Goal: Task Accomplishment & Management: Use online tool/utility

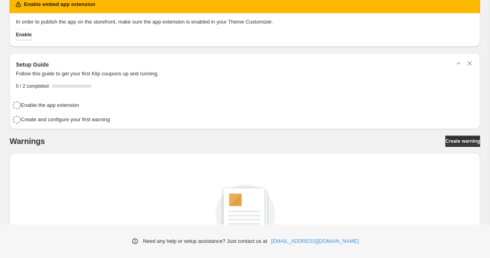
scroll to position [14, 0]
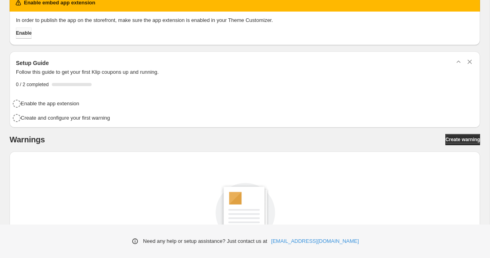
click at [28, 37] on button "Enable" at bounding box center [24, 32] width 16 height 11
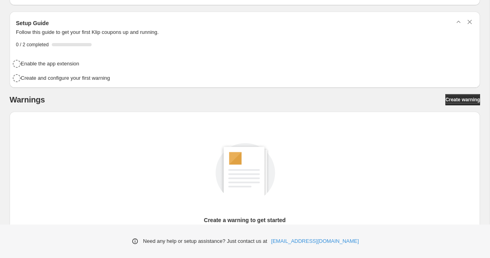
scroll to position [39, 0]
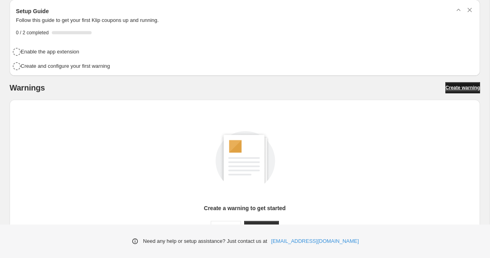
click at [456, 88] on span "Create warning" at bounding box center [462, 87] width 35 height 6
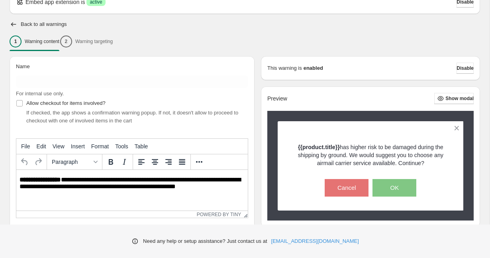
scroll to position [39, 0]
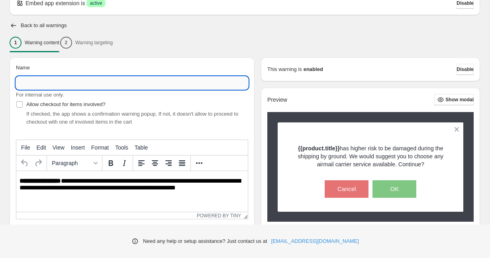
click at [59, 83] on input "Name" at bounding box center [132, 82] width 232 height 13
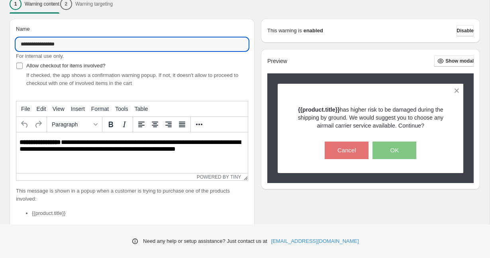
scroll to position [80, 0]
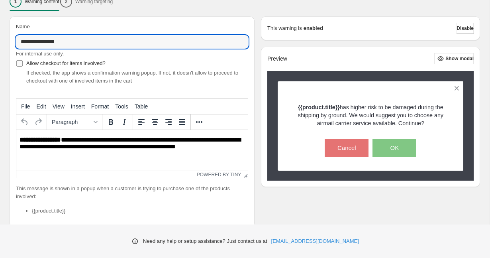
type input "**********"
click at [52, 63] on span "Allow checkout for items involved?" at bounding box center [65, 63] width 79 height 6
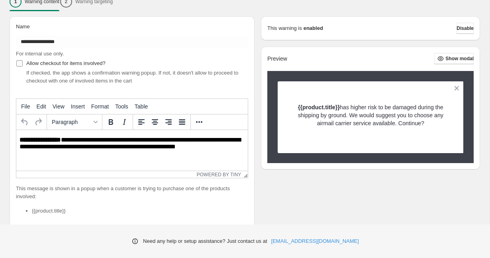
click at [52, 63] on span "Allow checkout for items involved?" at bounding box center [65, 63] width 79 height 6
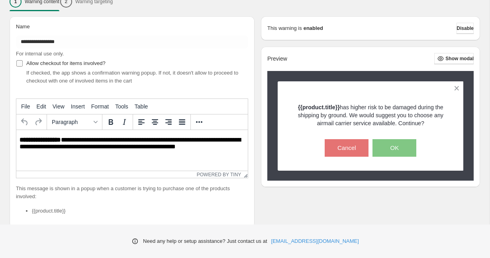
click at [52, 63] on span "Allow checkout for items involved?" at bounding box center [65, 63] width 79 height 6
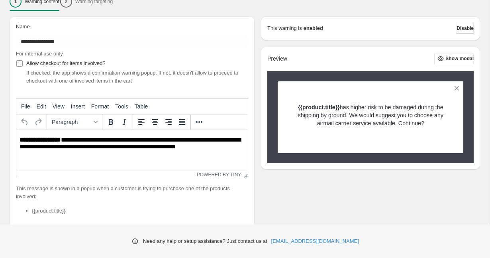
click at [52, 63] on span "Allow checkout for items involved?" at bounding box center [65, 63] width 79 height 6
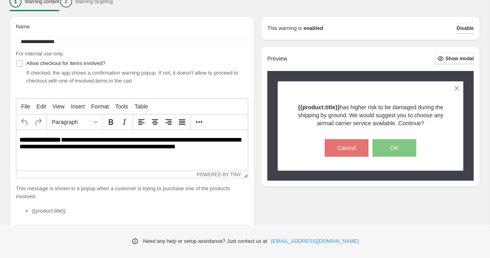
scroll to position [104, 0]
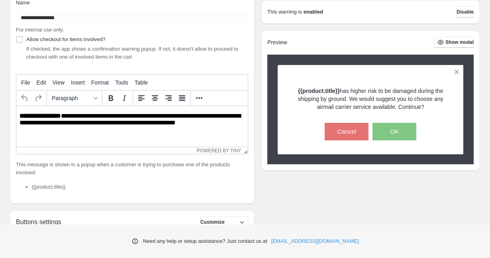
click at [70, 119] on p "**********" at bounding box center [132, 119] width 225 height 15
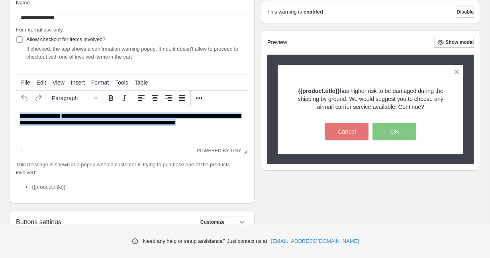
click at [70, 119] on p "**********" at bounding box center [132, 119] width 225 height 15
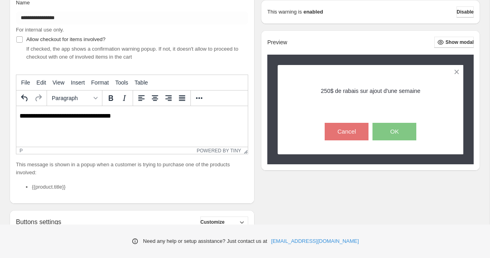
scroll to position [0, 0]
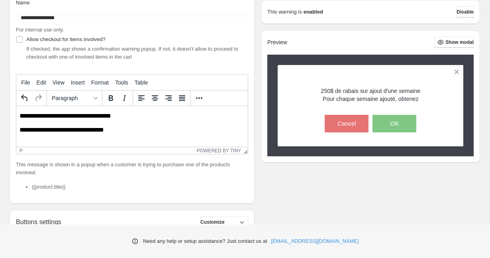
click at [90, 129] on p "**********" at bounding box center [132, 130] width 225 height 8
click at [136, 127] on p "**********" at bounding box center [132, 130] width 225 height 8
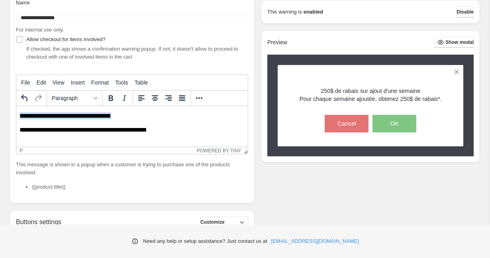
drag, startPoint x: 63, startPoint y: 116, endPoint x: 2, endPoint y: 117, distance: 61.3
click at [16, 117] on html "**********" at bounding box center [131, 123] width 231 height 34
click at [108, 98] on icon "Bold" at bounding box center [111, 98] width 10 height 10
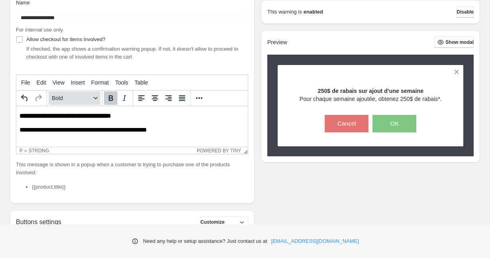
click at [89, 95] on span "Bold" at bounding box center [71, 98] width 39 height 6
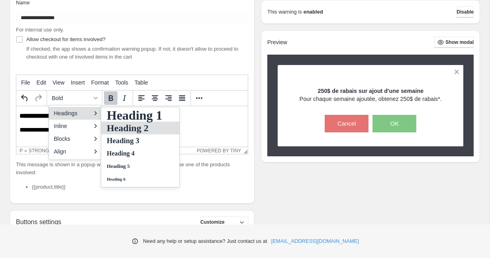
click at [130, 125] on h2 "Heading 2" at bounding box center [134, 128] width 57 height 10
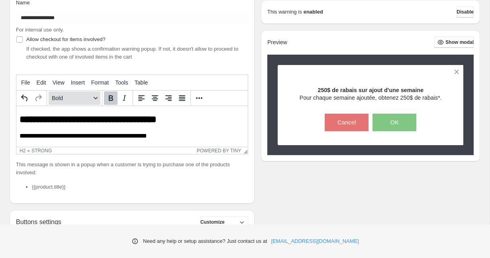
click at [85, 98] on span "Bold" at bounding box center [71, 98] width 39 height 6
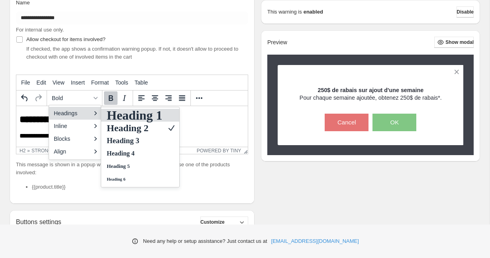
click at [139, 115] on h1 "Heading 1" at bounding box center [134, 115] width 57 height 10
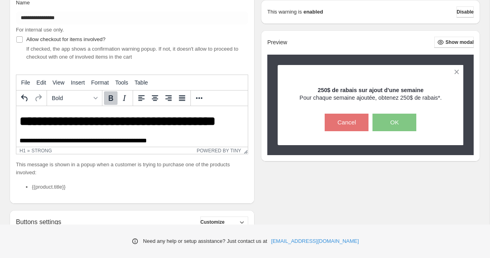
click at [173, 141] on p "**********" at bounding box center [132, 141] width 225 height 8
click at [237, 121] on h1 "**********" at bounding box center [132, 121] width 225 height 14
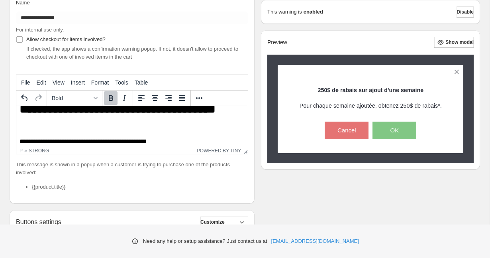
scroll to position [19, 0]
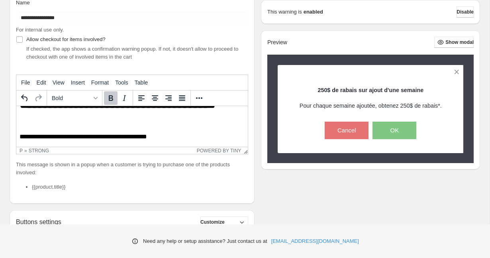
click at [159, 136] on p "**********" at bounding box center [132, 137] width 225 height 8
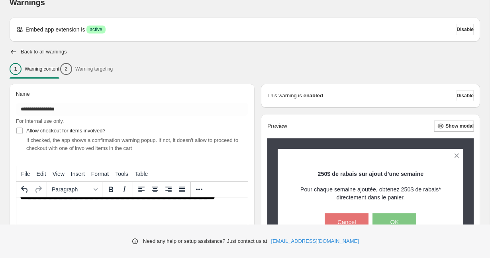
scroll to position [27, 0]
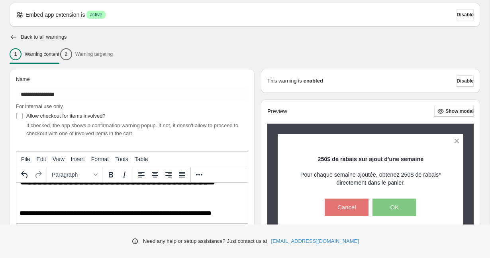
click at [97, 54] on div "1 Warning content 2 Warning targeting" at bounding box center [245, 54] width 470 height 17
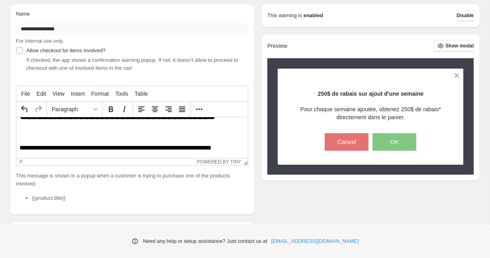
scroll to position [216, 0]
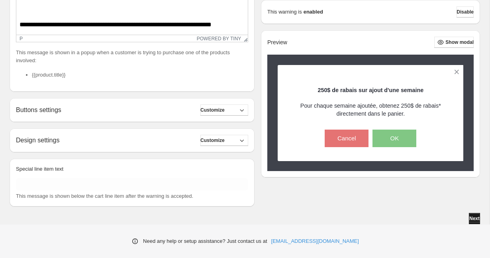
click at [469, 216] on span "Next" at bounding box center [474, 218] width 10 height 6
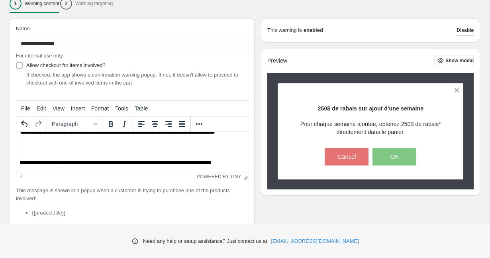
scroll to position [29, 0]
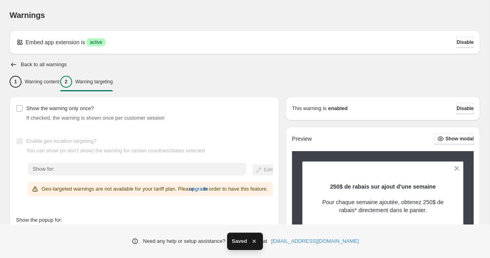
scroll to position [31, 0]
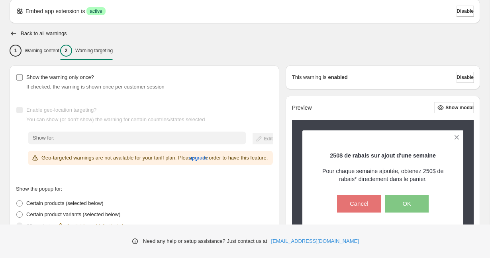
click at [59, 80] on span "Show the warning only once?" at bounding box center [60, 77] width 68 height 6
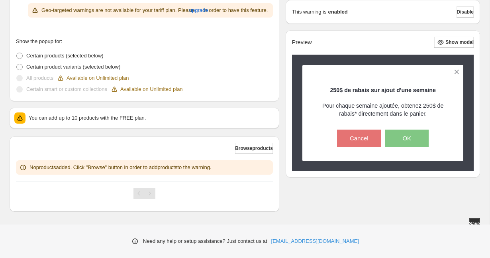
scroll to position [192, 0]
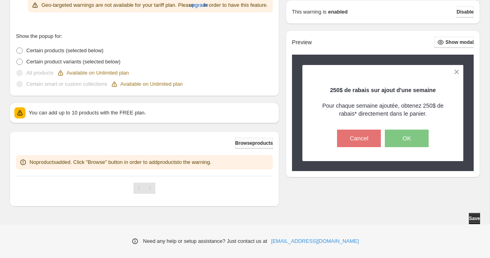
click at [250, 142] on span "Browse products" at bounding box center [254, 143] width 38 height 6
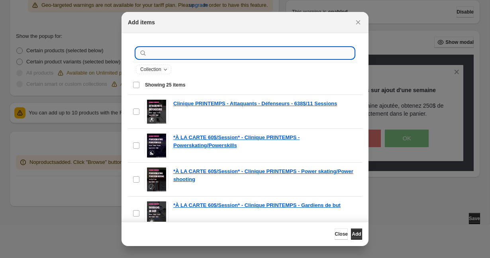
click at [178, 53] on input ":r1u:" at bounding box center [251, 52] width 205 height 11
type input "**********"
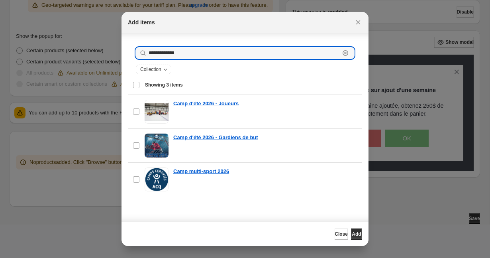
scroll to position [8, 0]
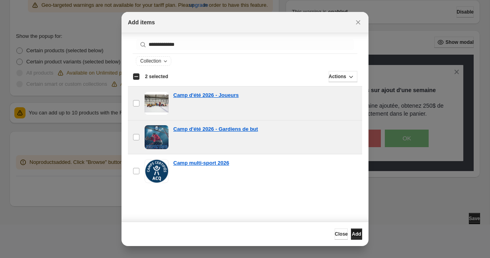
click at [355, 234] on span "Add" at bounding box center [356, 234] width 9 height 6
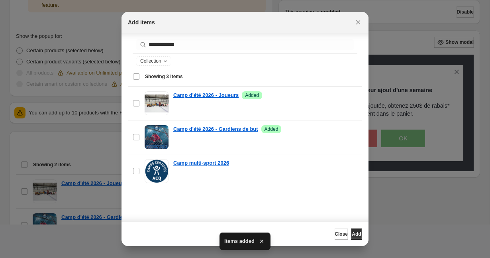
click at [390, 226] on div at bounding box center [245, 129] width 490 height 258
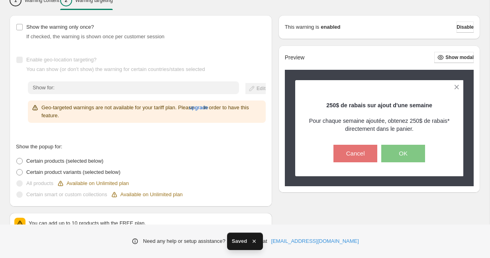
scroll to position [0, 0]
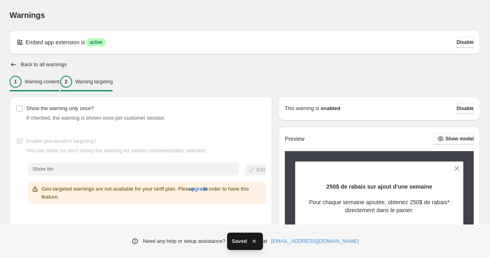
click at [35, 83] on p "Warning content" at bounding box center [42, 81] width 35 height 6
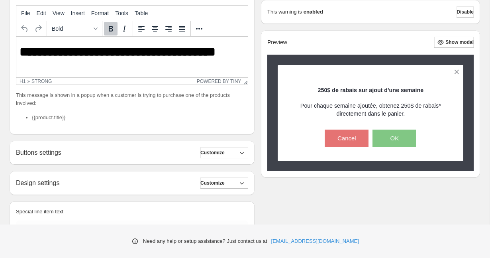
scroll to position [216, 0]
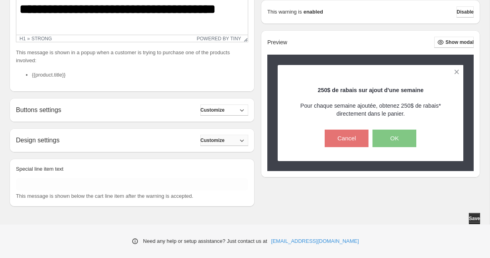
click at [245, 140] on icon "button" at bounding box center [242, 140] width 8 height 8
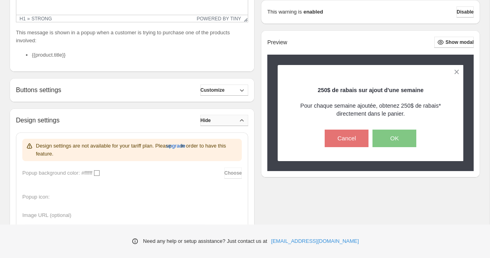
scroll to position [222, 0]
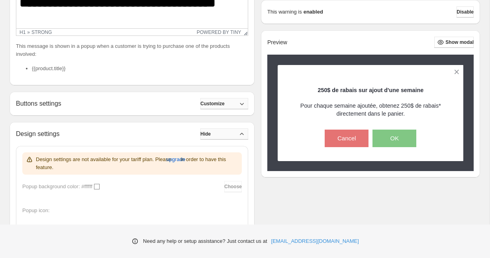
click at [230, 100] on button "Customize" at bounding box center [224, 103] width 48 height 11
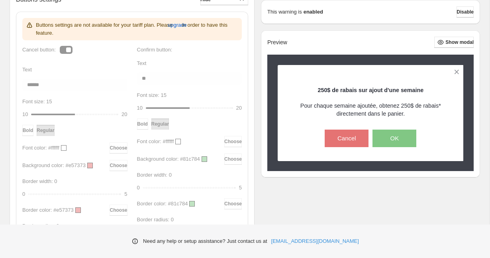
scroll to position [328, 0]
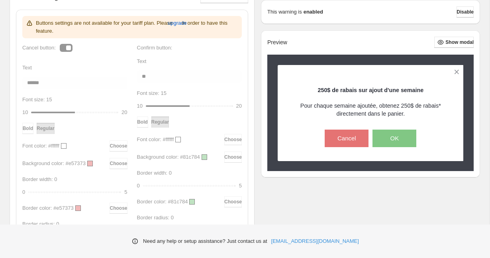
click at [65, 48] on div "Buttons settings are not available for your tariff plan. Please upgrade in orde…" at bounding box center [131, 128] width 219 height 225
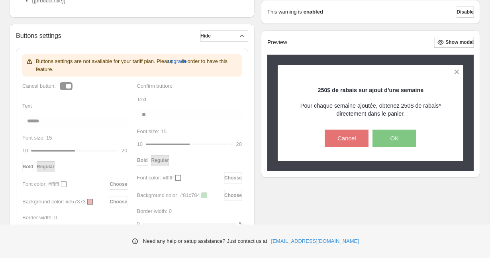
scroll to position [289, 0]
click at [166, 41] on div "Buttons settings Hide" at bounding box center [132, 36] width 232 height 11
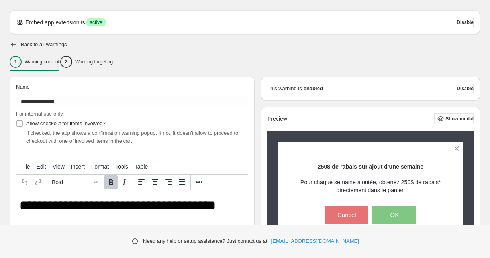
scroll to position [0, 0]
